Goal: Find specific page/section: Find specific page/section

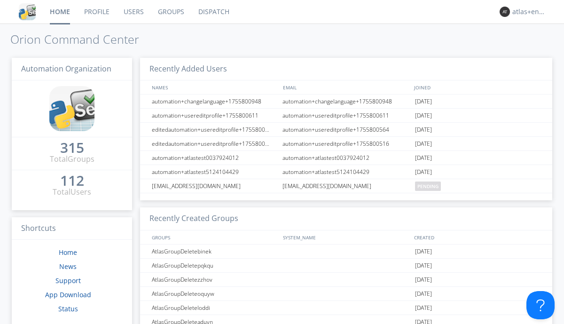
click at [213, 12] on link "Dispatch" at bounding box center [213, 11] width 45 height 23
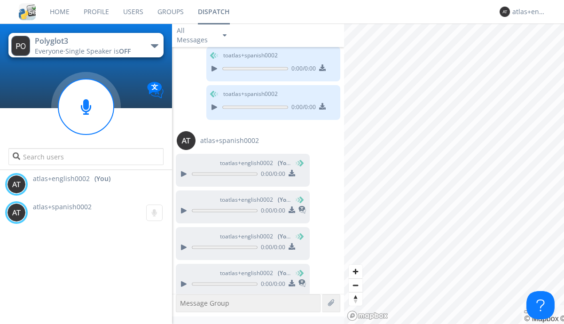
scroll to position [401, 0]
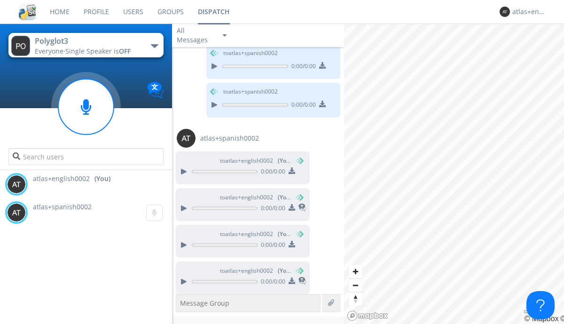
click at [154, 46] on div "button" at bounding box center [155, 46] width 8 height 4
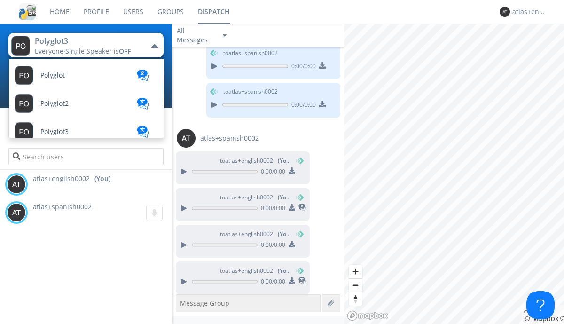
click at [54, 79] on span "Polyglot2" at bounding box center [52, 75] width 24 height 7
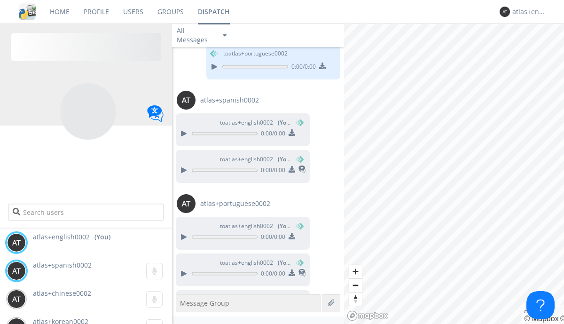
scroll to position [755, 0]
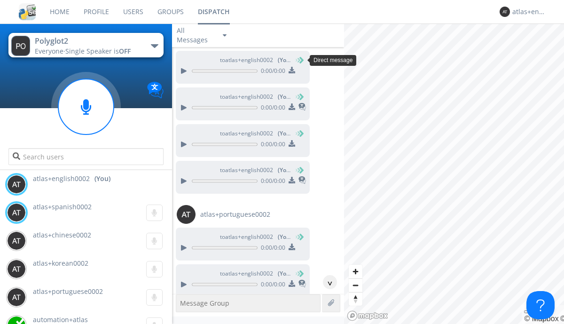
scroll to position [43, 0]
click at [326, 282] on div "^" at bounding box center [330, 282] width 14 height 14
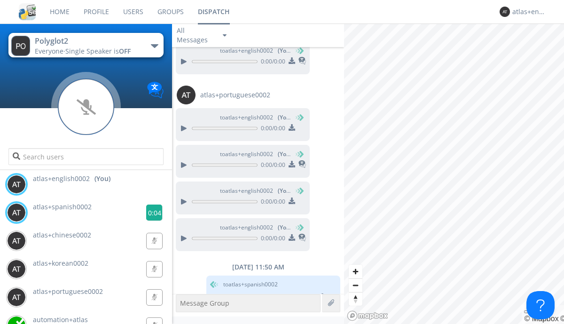
scroll to position [785, 0]
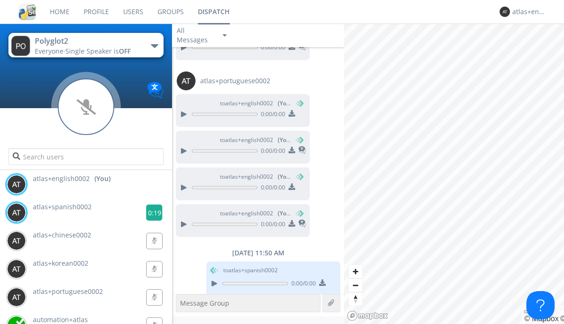
click at [150, 212] on g at bounding box center [154, 212] width 16 height 16
